Goal: Use online tool/utility: Utilize a website feature to perform a specific function

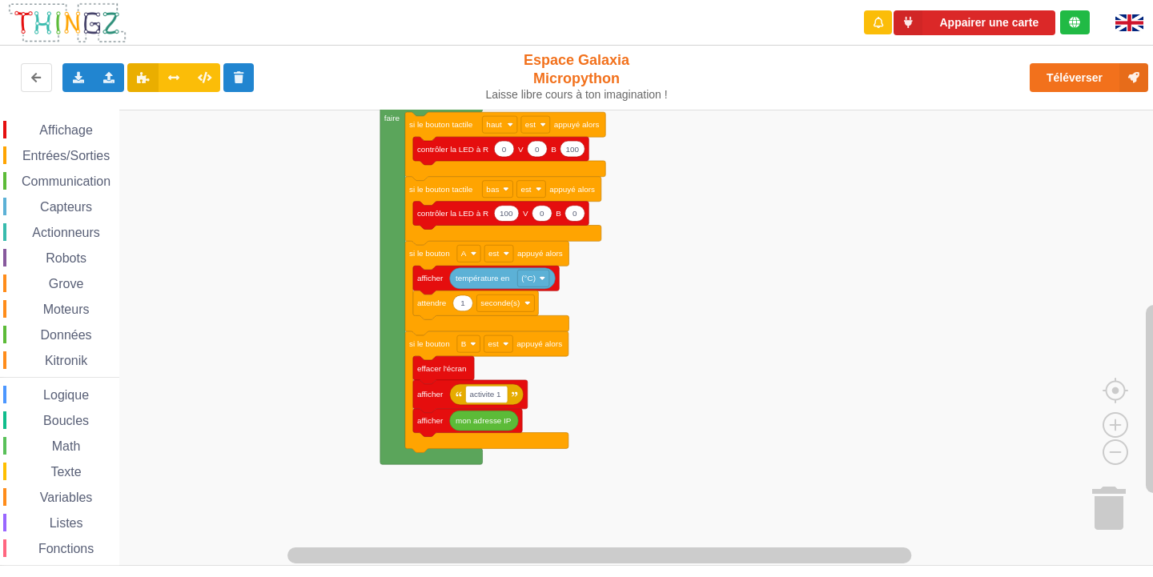
click at [695, 131] on div "Affichage Entrées/Sorties Communication Capteurs Actionneurs Robots Grove Moteu…" at bounding box center [582, 338] width 1164 height 456
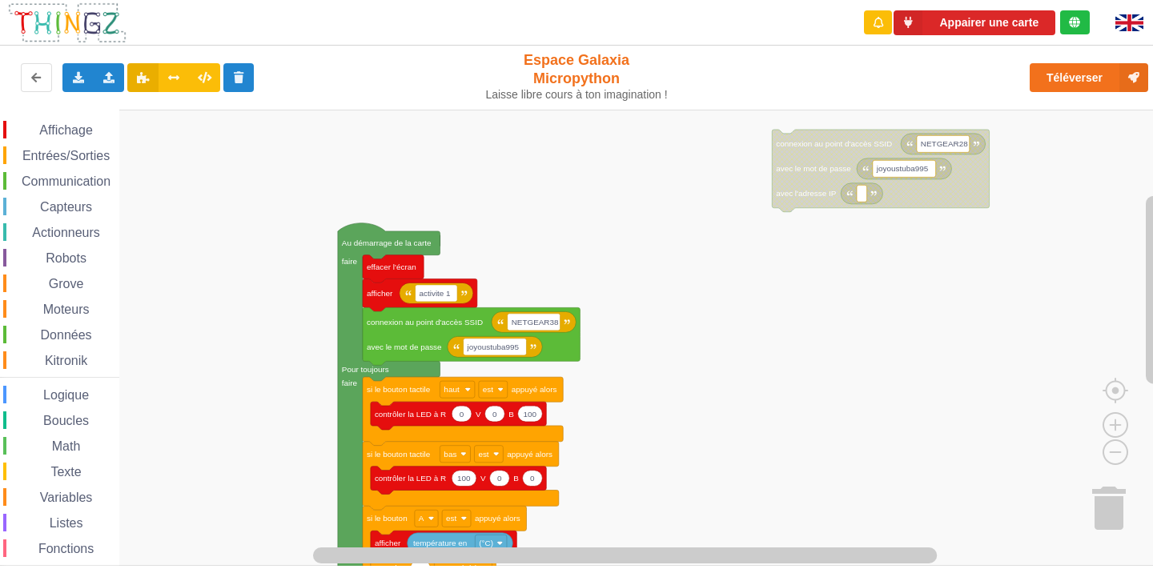
click at [664, 464] on div "Affichage Entrées/Sorties Communication Capteurs Actionneurs Robots Grove Moteu…" at bounding box center [582, 338] width 1164 height 456
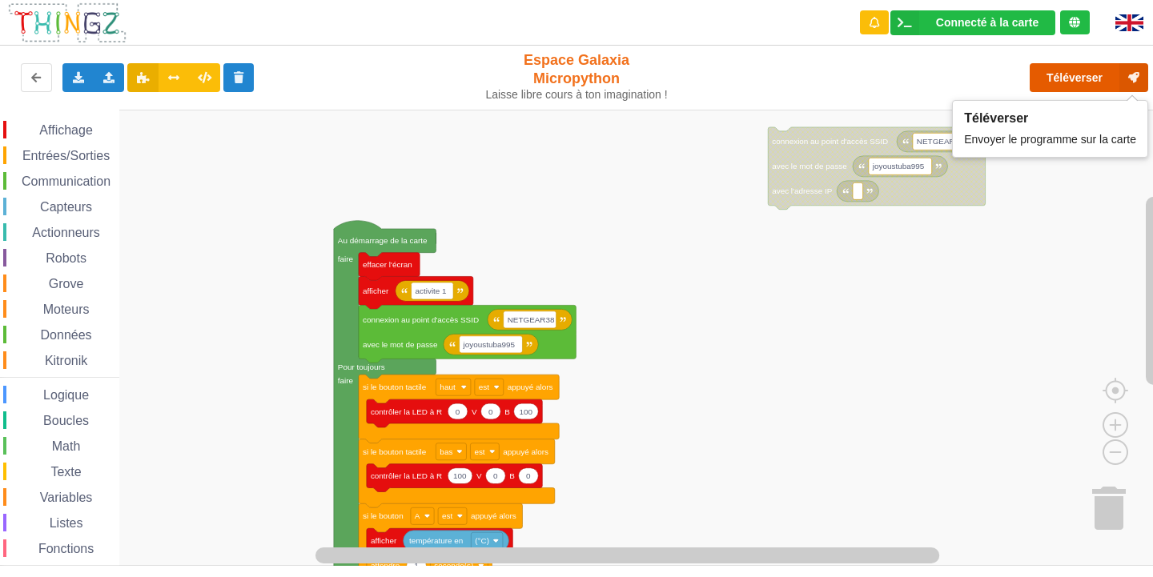
click at [1086, 81] on button "Téléverser" at bounding box center [1089, 77] width 119 height 29
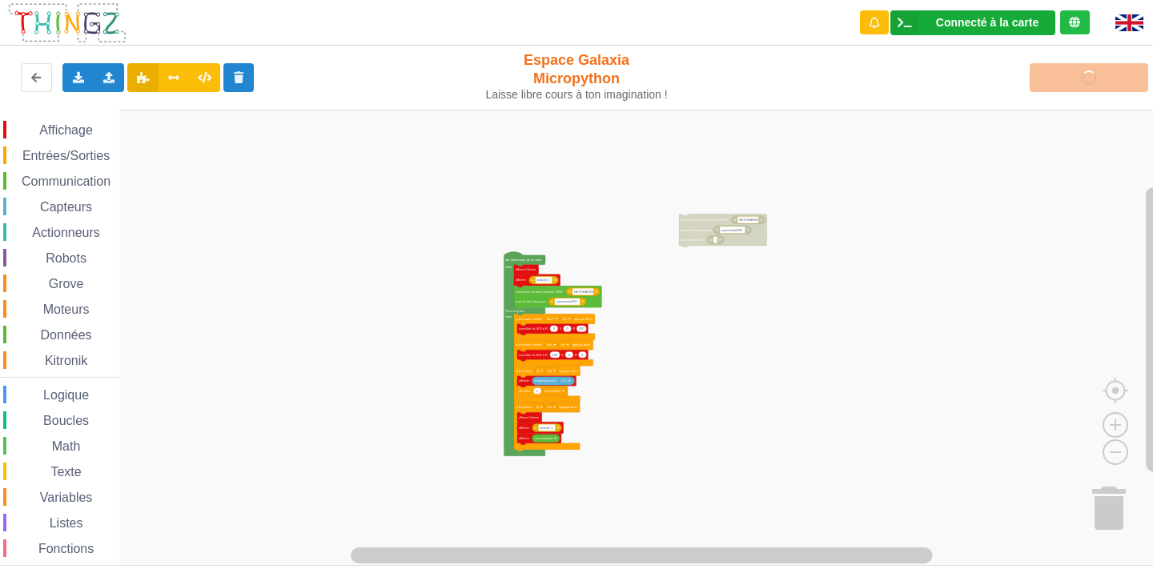
click at [983, 19] on div "Connecté à la carte" at bounding box center [987, 22] width 102 height 11
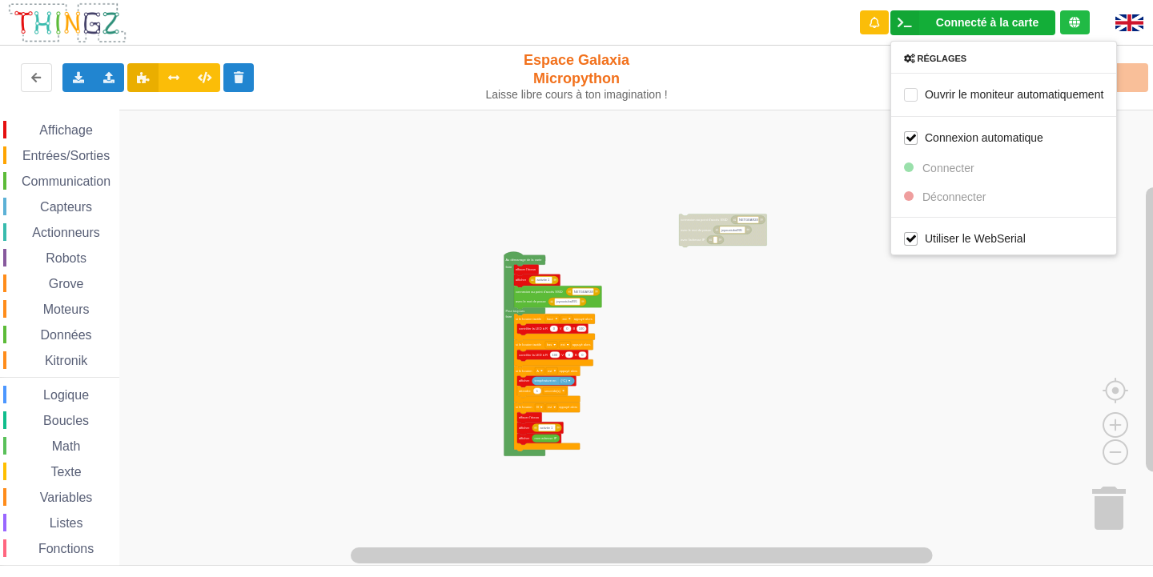
click at [931, 279] on rect "Espace de travail de Blocky" at bounding box center [582, 338] width 1164 height 456
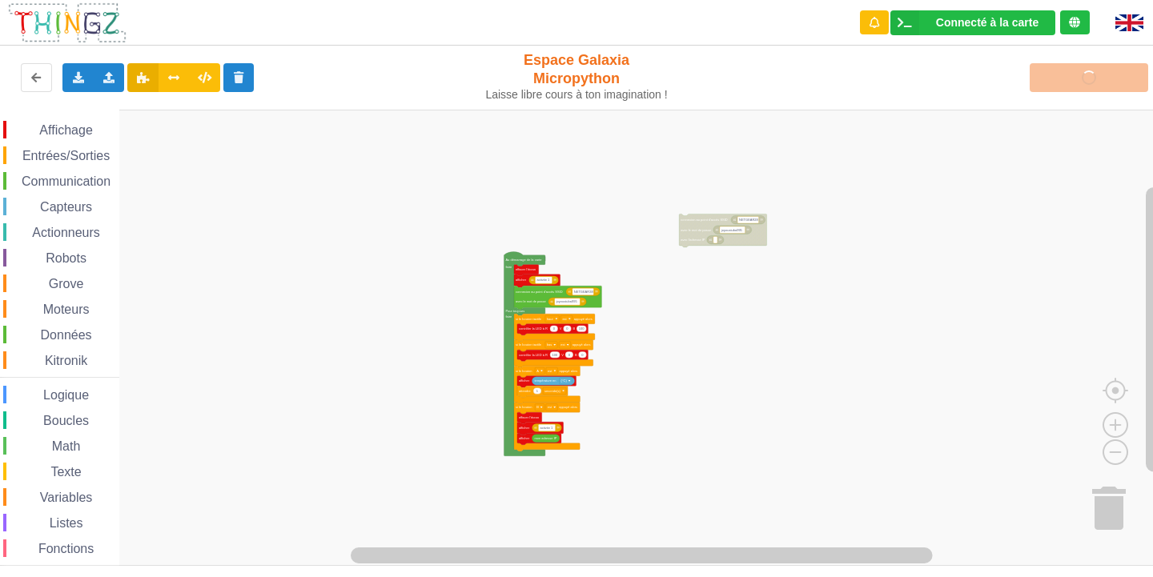
click at [1078, 83] on div "Téléverser" at bounding box center [923, 77] width 474 height 51
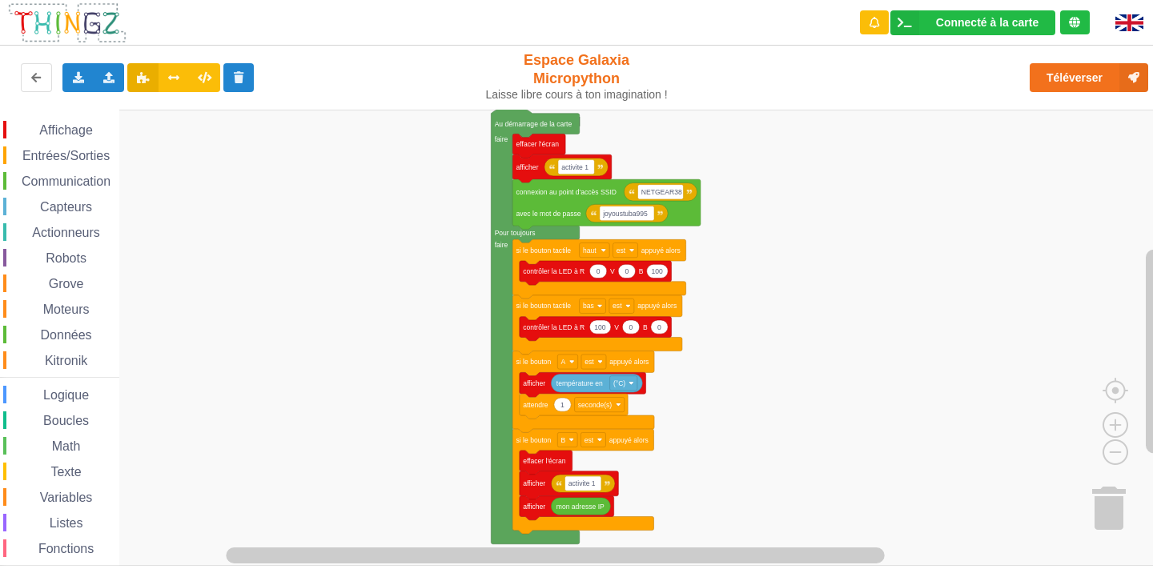
click at [750, 245] on div "Affichage Entrées/Sorties Communication Capteurs Actionneurs Robots Grove Moteu…" at bounding box center [582, 338] width 1164 height 456
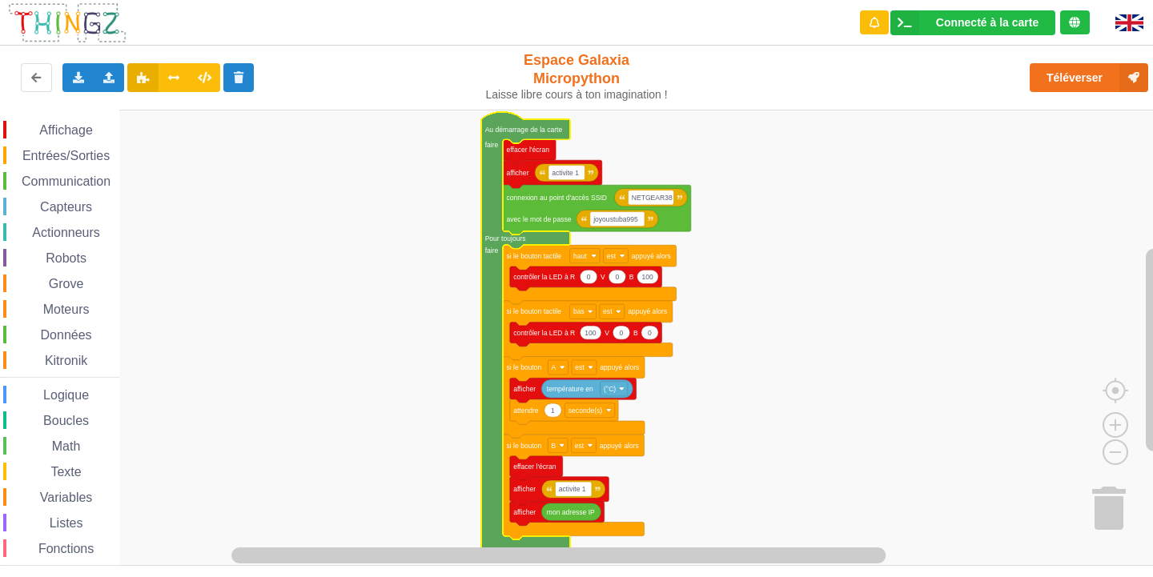
click at [762, 188] on rect "Espace de travail de Blocky" at bounding box center [582, 338] width 1164 height 456
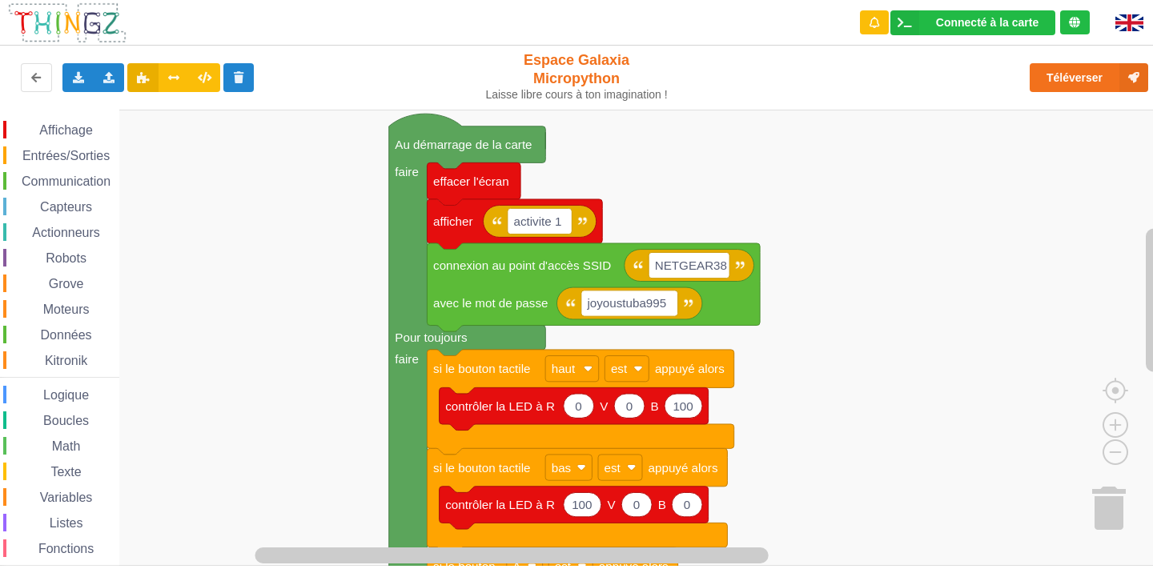
click at [841, 225] on div "Affichage Entrées/Sorties Communication Capteurs Actionneurs Robots Grove Moteu…" at bounding box center [582, 338] width 1164 height 456
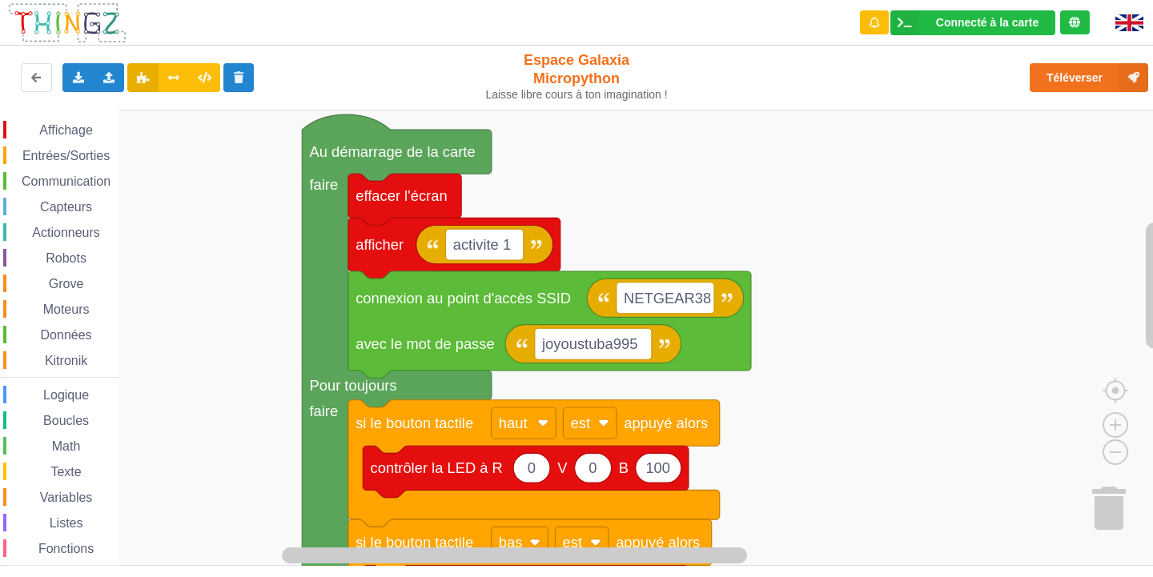
click at [849, 249] on div "Affichage Entrées/Sorties Communication Capteurs Actionneurs Robots Grove Moteu…" at bounding box center [582, 338] width 1164 height 456
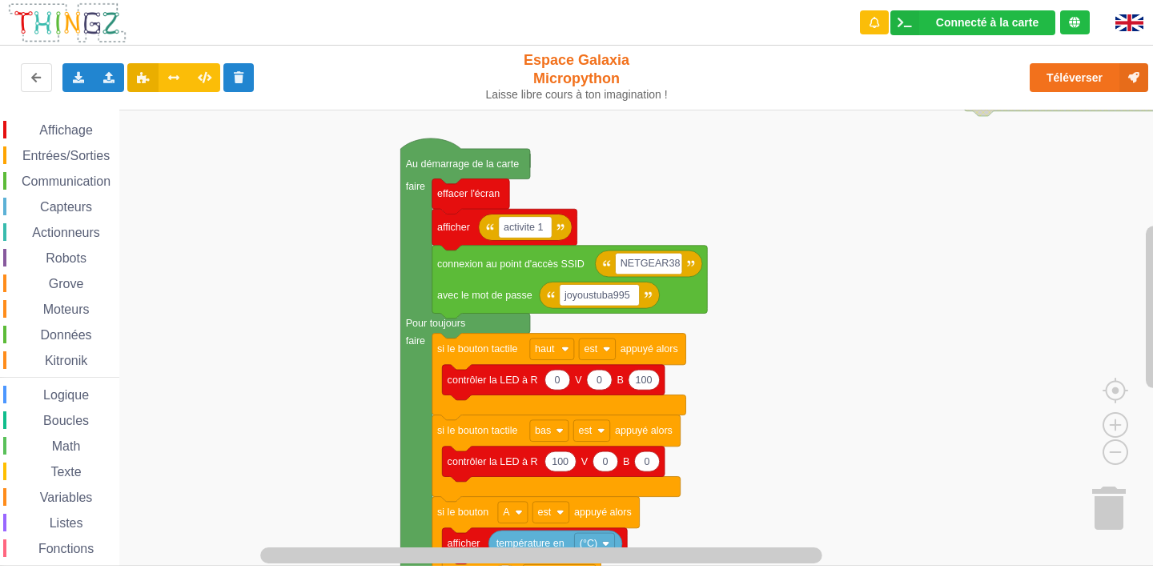
click at [774, 231] on div "Affichage Entrées/Sorties Communication Capteurs Actionneurs Robots Grove Moteu…" at bounding box center [582, 338] width 1164 height 456
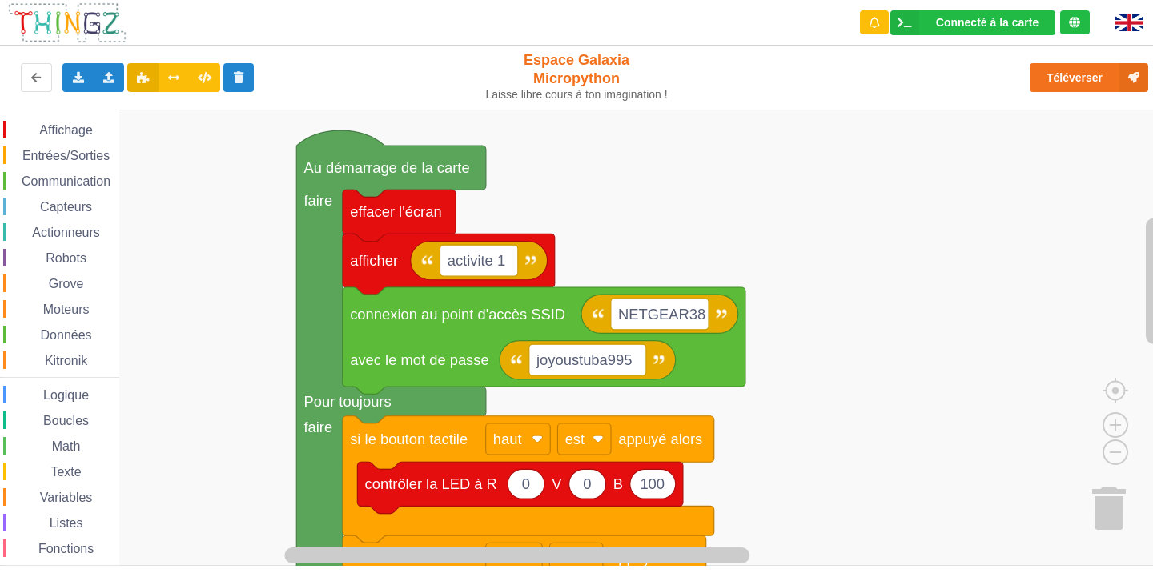
click at [858, 232] on div "Affichage Entrées/Sorties Communication Capteurs Actionneurs Robots Grove Moteu…" at bounding box center [582, 338] width 1164 height 456
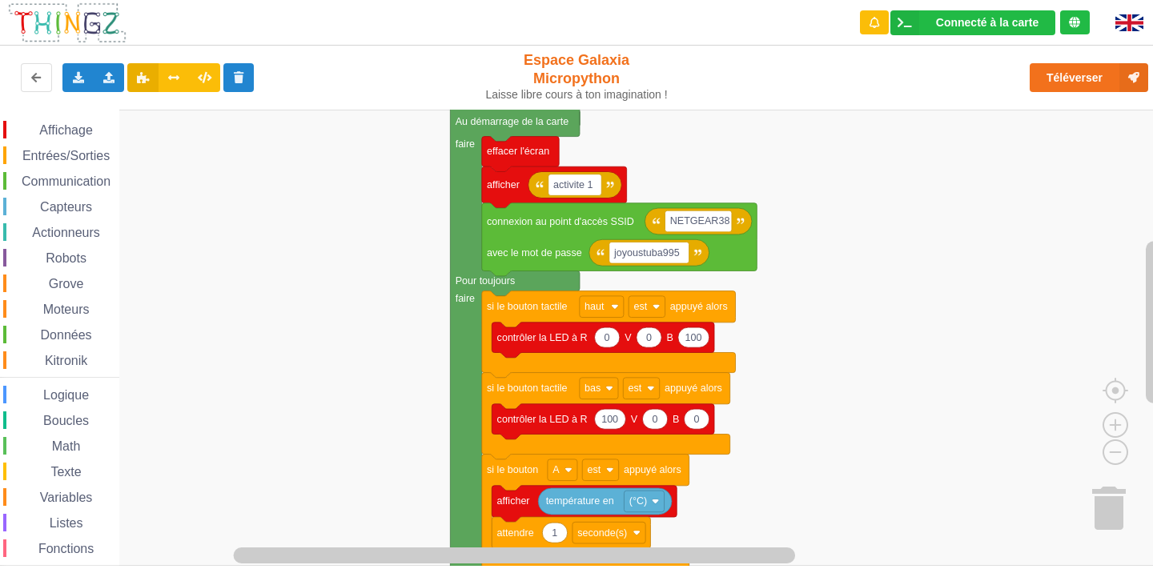
click at [806, 186] on div "Affichage Entrées/Sorties Communication Capteurs Actionneurs Robots Grove Moteu…" at bounding box center [582, 338] width 1164 height 456
click at [1113, 442] on image "Espace de travail de Blocky" at bounding box center [1089, 415] width 77 height 99
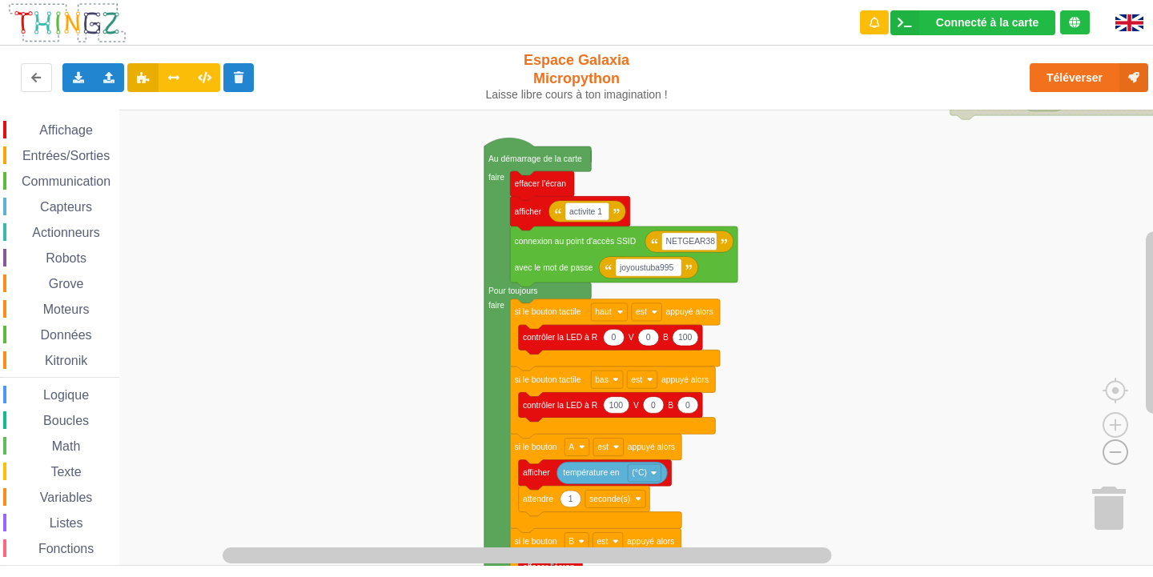
click at [1112, 457] on image "Espace de travail de Blocky" at bounding box center [1089, 415] width 77 height 99
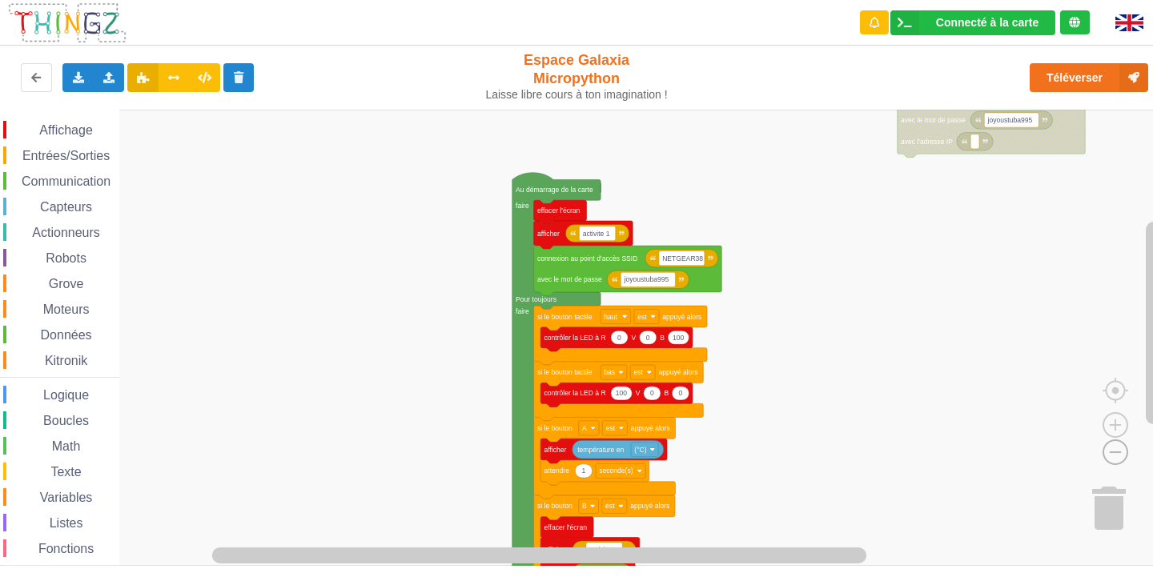
click at [1112, 457] on image "Espace de travail de Blocky" at bounding box center [1089, 415] width 77 height 99
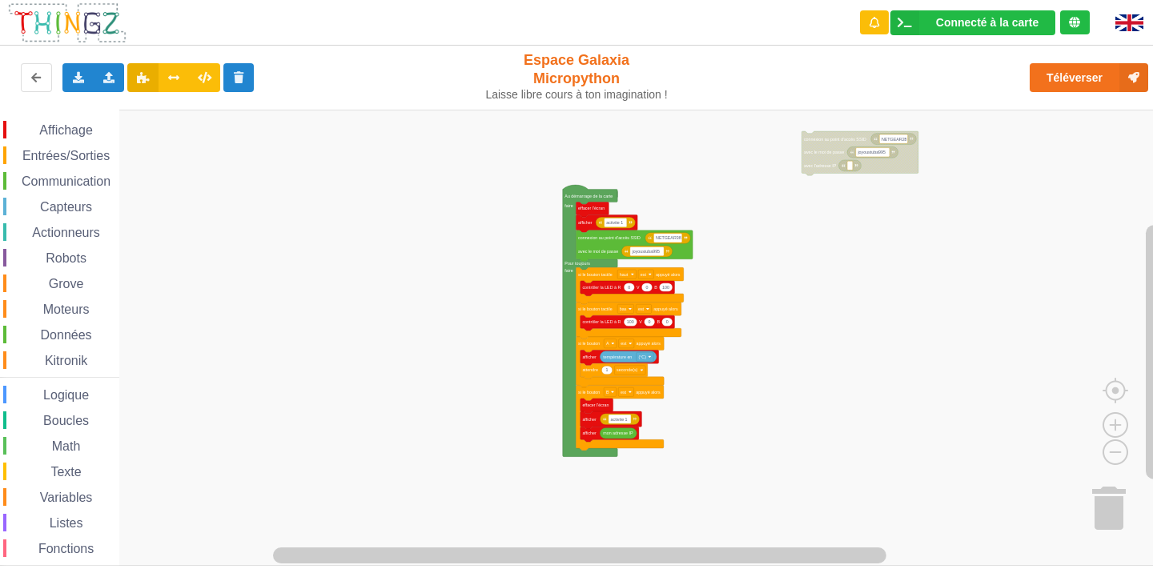
click at [778, 308] on div "Affichage Entrées/Sorties Communication Capteurs Actionneurs Robots Grove Moteu…" at bounding box center [582, 338] width 1164 height 456
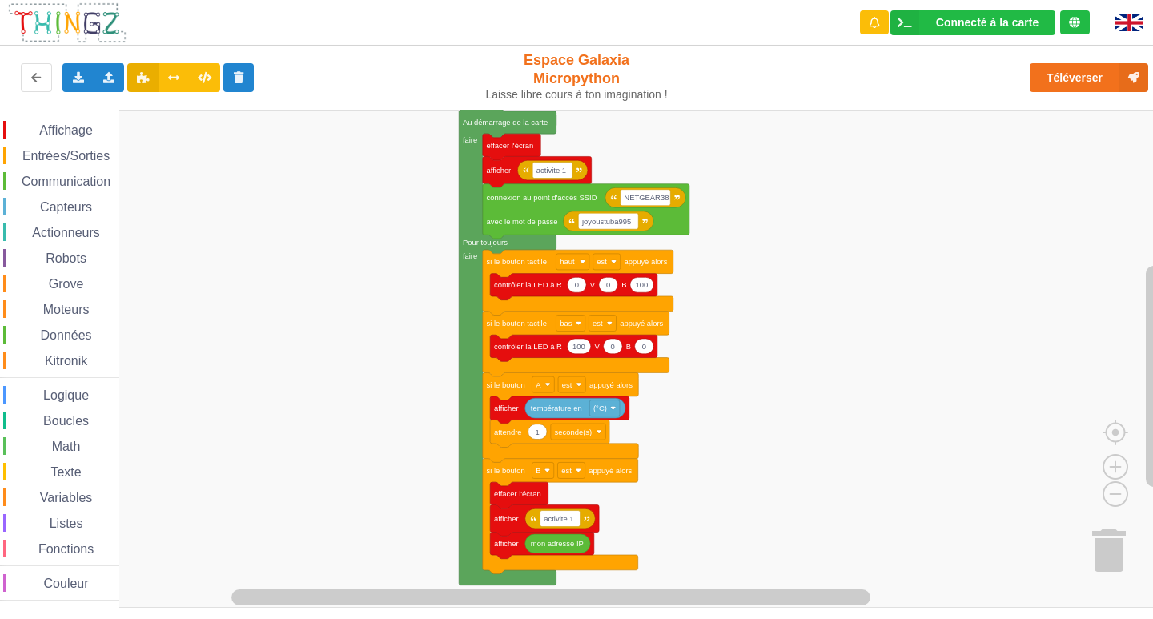
drag, startPoint x: 980, startPoint y: 107, endPoint x: 941, endPoint y: 54, distance: 65.8
click at [941, 54] on div "Exporter l'assemblage de blocs Exporter l'assemblage de blocs au format Python …" at bounding box center [577, 77] width 1166 height 71
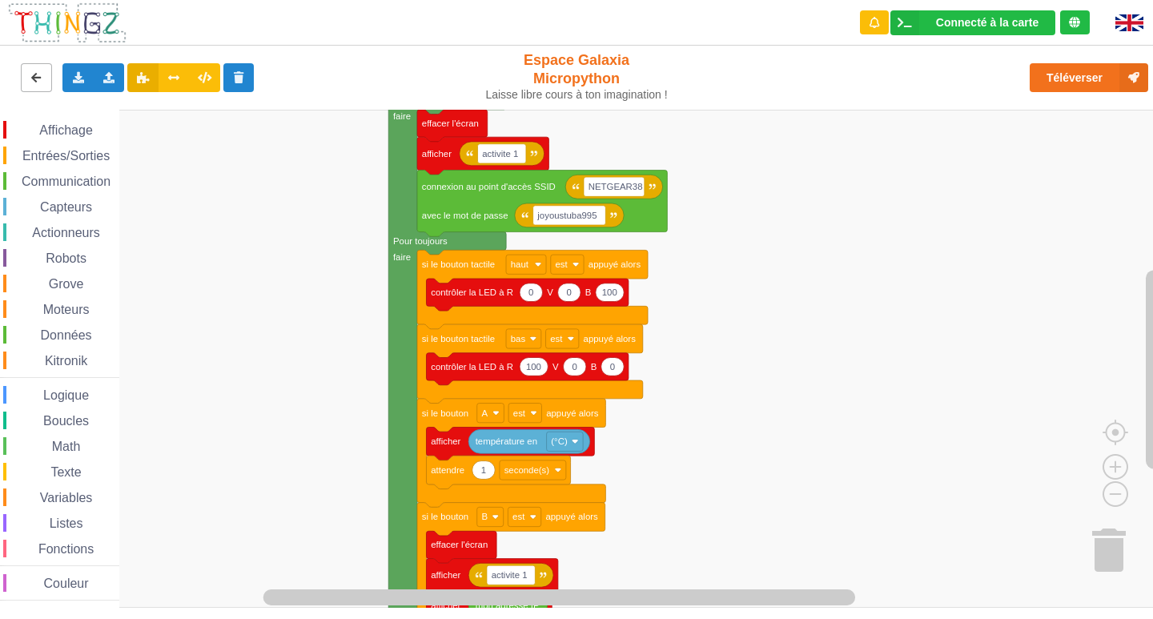
click at [40, 81] on icon at bounding box center [37, 77] width 14 height 10
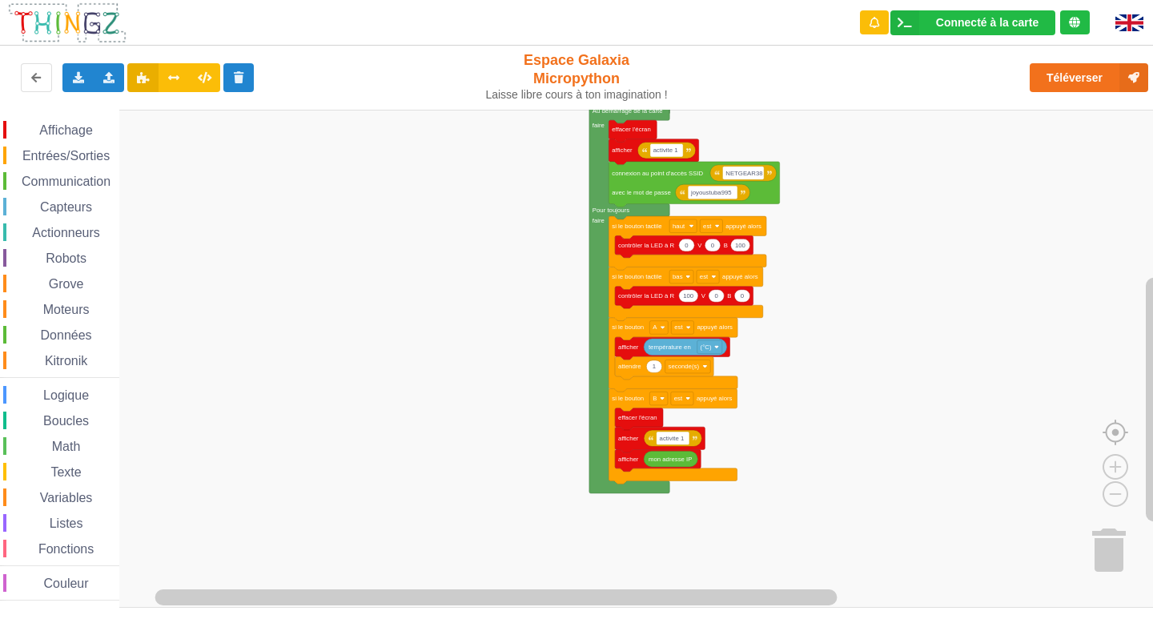
click at [1114, 436] on image "Espace de travail de Blocky" at bounding box center [1141, 395] width 77 height 99
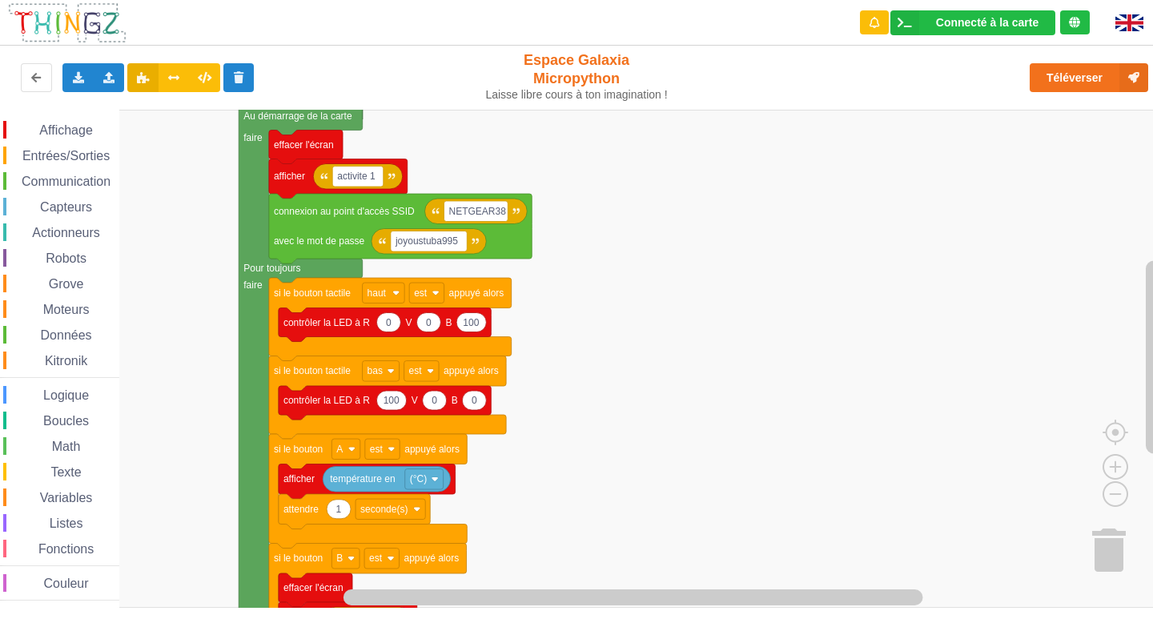
click at [695, 360] on div "Affichage Entrées/Sorties Communication Capteurs Actionneurs Robots Grove Moteu…" at bounding box center [582, 359] width 1164 height 498
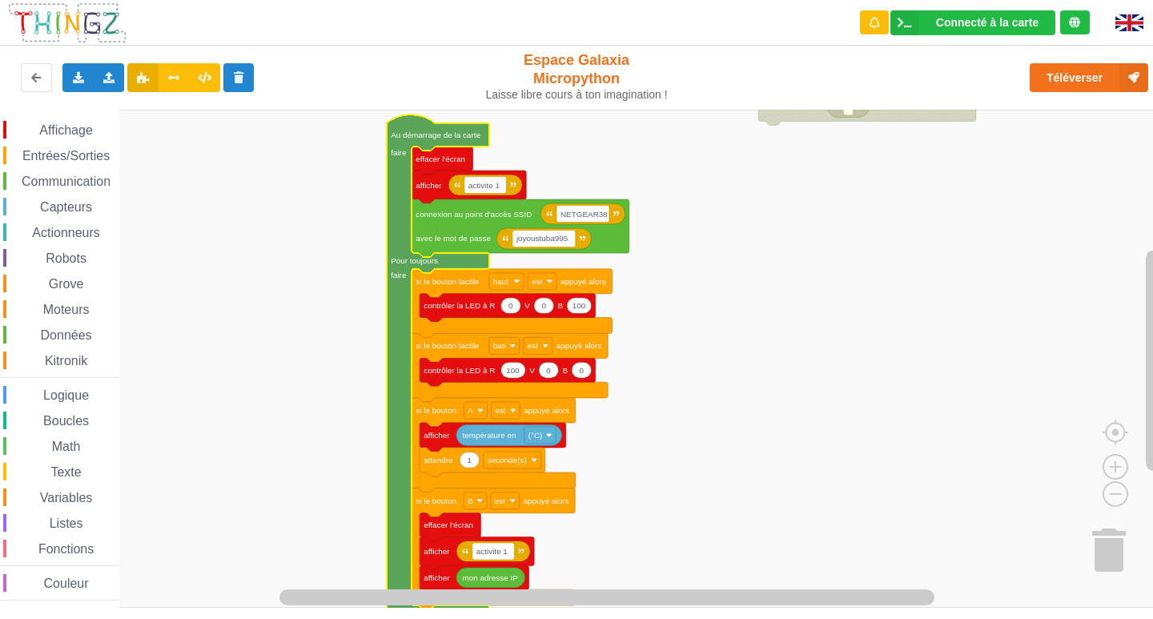
click at [927, 344] on rect "Espace de travail de Blocky" at bounding box center [582, 359] width 1164 height 498
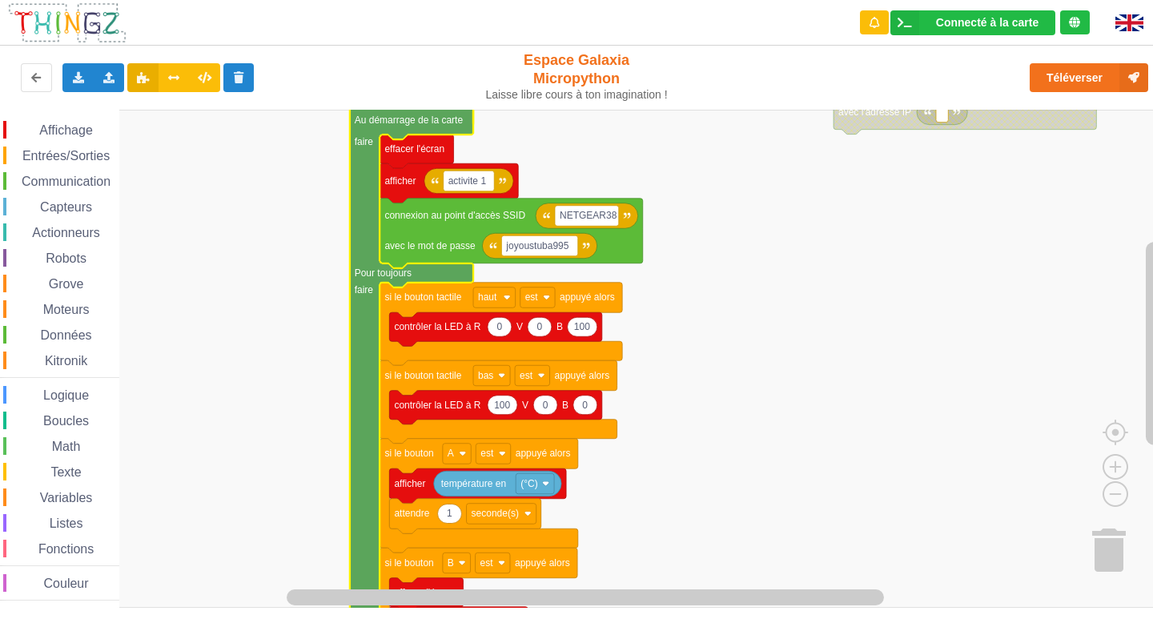
click at [29, 577] on span "Espace de travail de Blocky" at bounding box center [35, 583] width 13 height 13
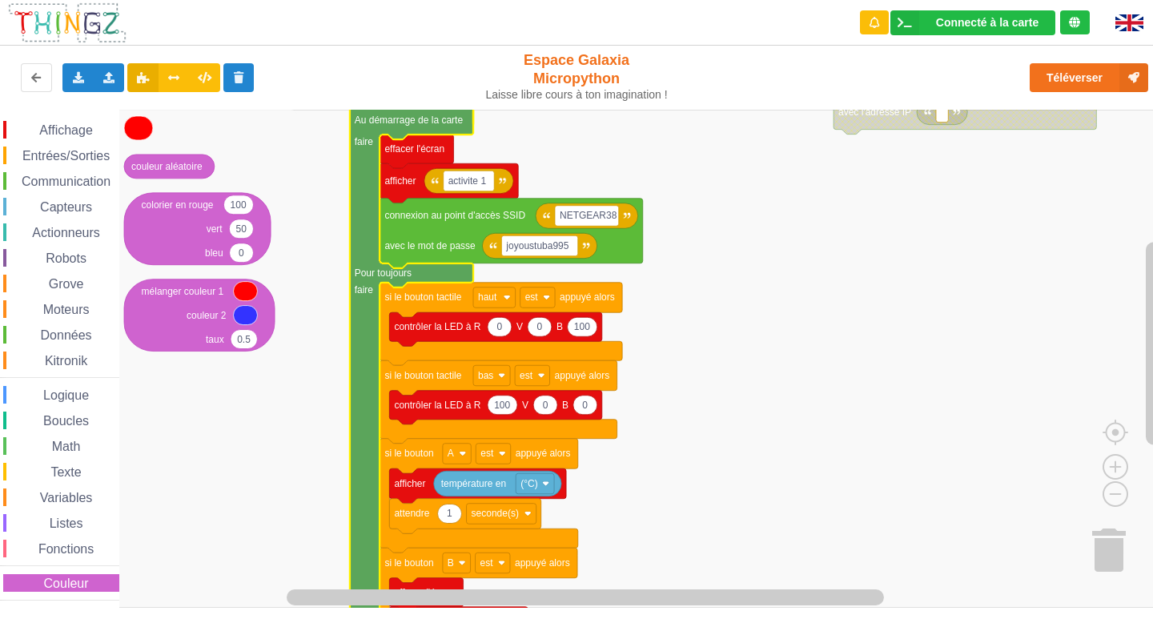
click at [752, 341] on rect "Espace de travail de Blocky" at bounding box center [582, 359] width 1164 height 498
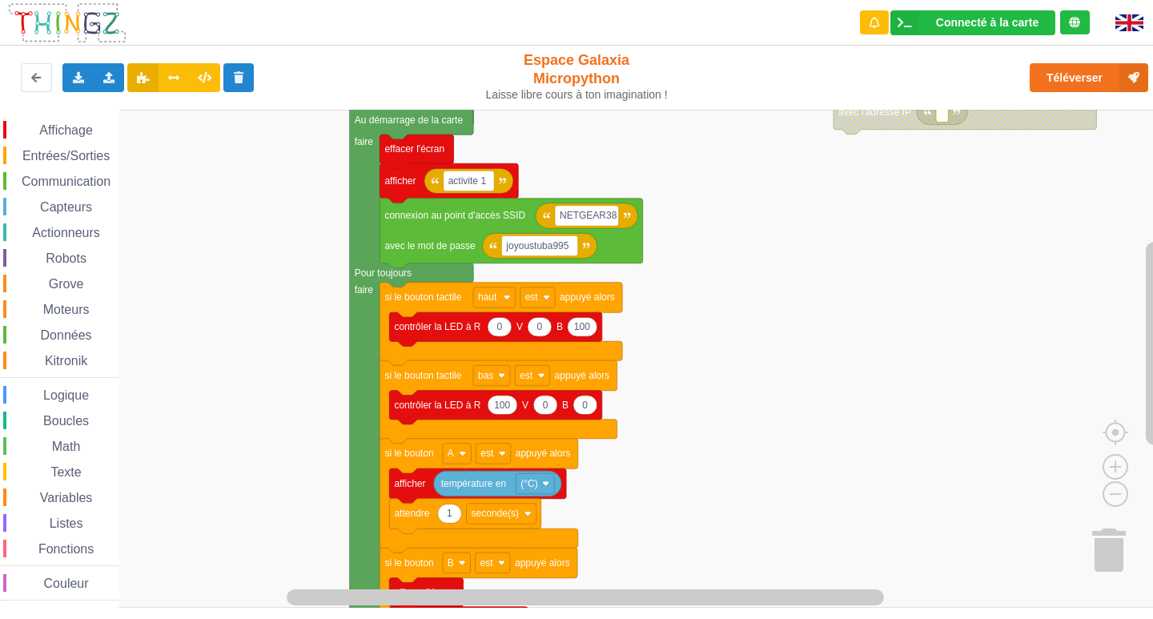
click at [1119, 561] on image "Espace de travail de Blocky" at bounding box center [1129, 547] width 77 height 99
click at [1117, 439] on image "Espace de travail de Blocky" at bounding box center [1141, 395] width 77 height 99
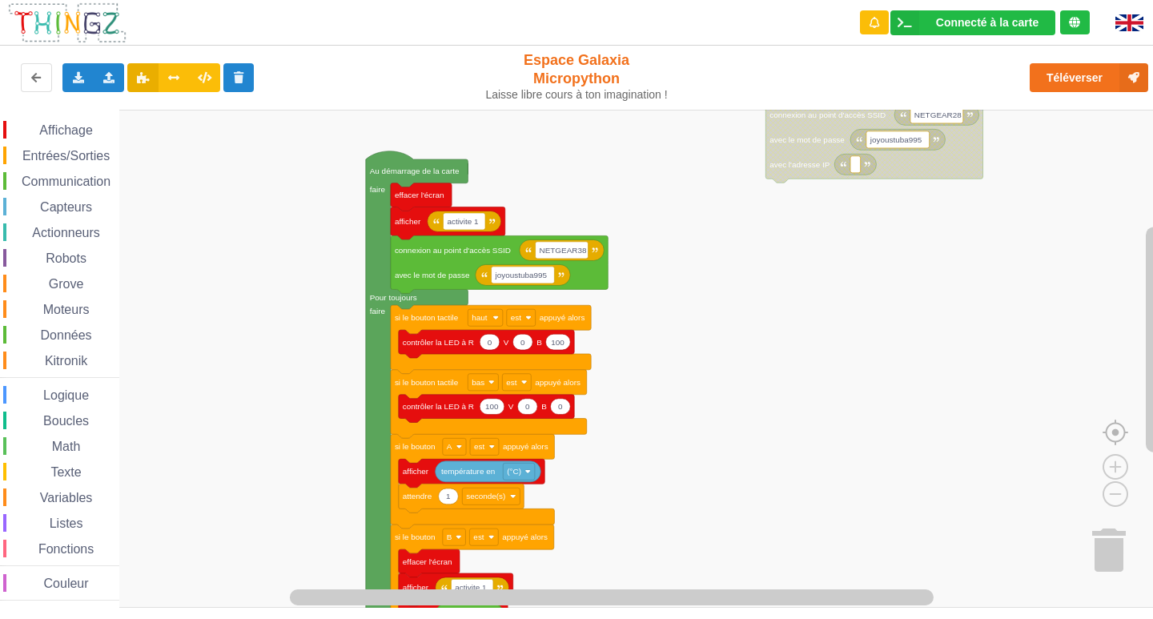
click at [1114, 425] on image "Espace de travail de Blocky" at bounding box center [1141, 395] width 77 height 99
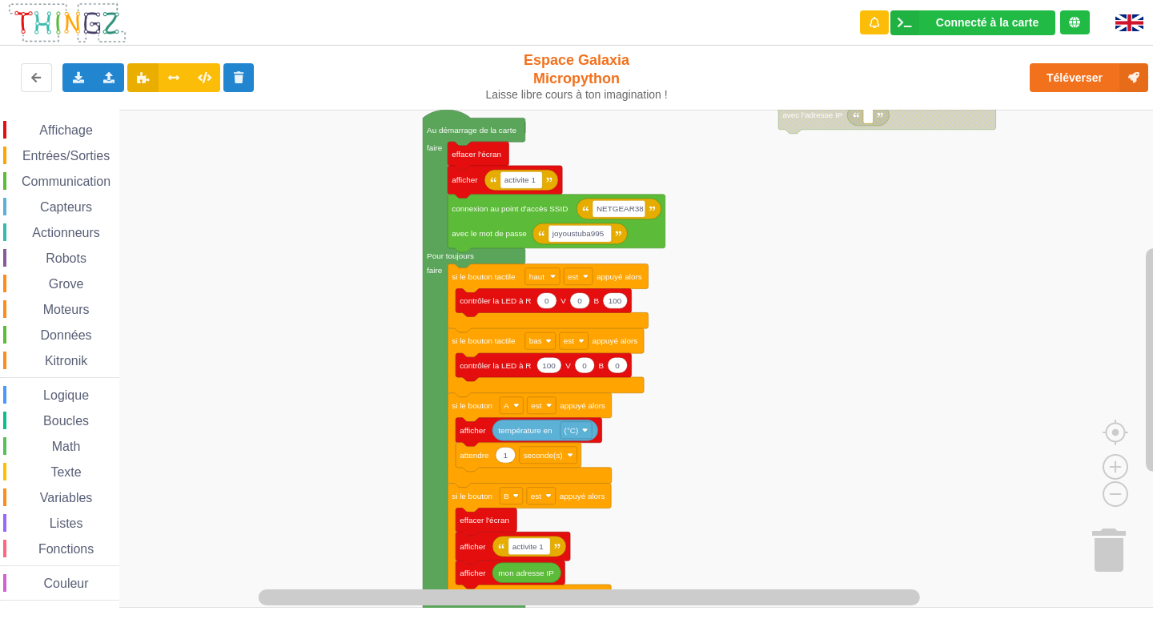
click at [697, 456] on div "Affichage Entrées/Sorties Communication Capteurs Actionneurs Robots Grove Moteu…" at bounding box center [582, 359] width 1164 height 498
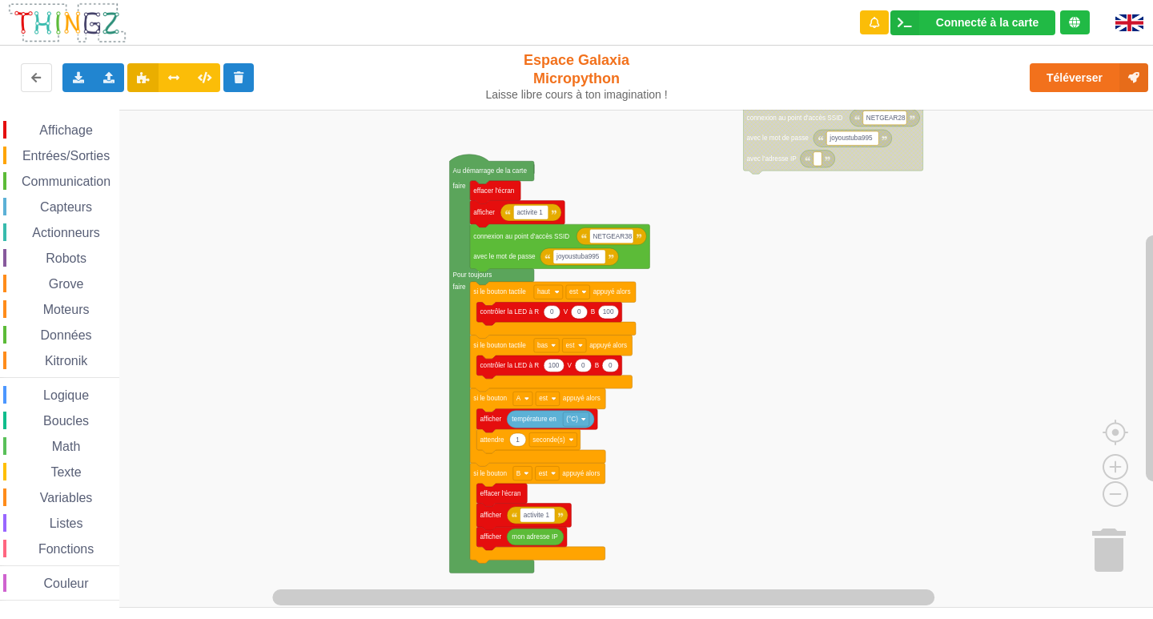
click at [875, 526] on rect "Espace de travail de Blocky" at bounding box center [582, 359] width 1164 height 498
click at [786, 416] on rect "Espace de travail de Blocky" at bounding box center [582, 359] width 1164 height 498
click at [705, 268] on rect "Espace de travail de Blocky" at bounding box center [582, 359] width 1164 height 498
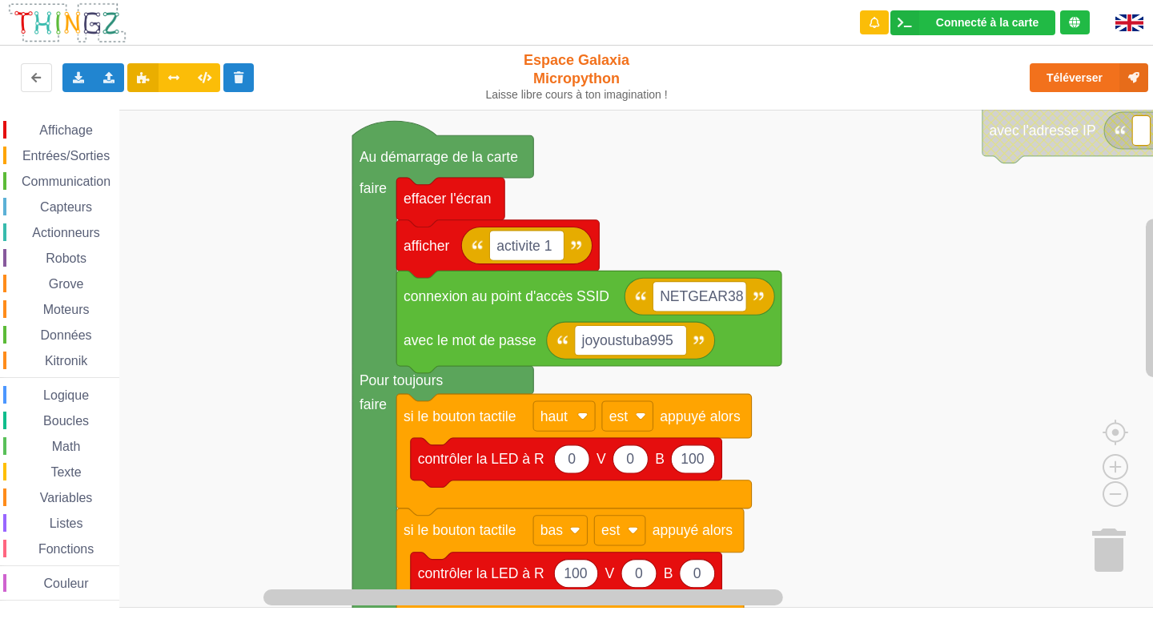
click at [288, 353] on div "Affichage Entrées/Sorties Communication Capteurs Actionneurs Robots Grove Moteu…" at bounding box center [582, 359] width 1164 height 498
